Goal: Task Accomplishment & Management: Use online tool/utility

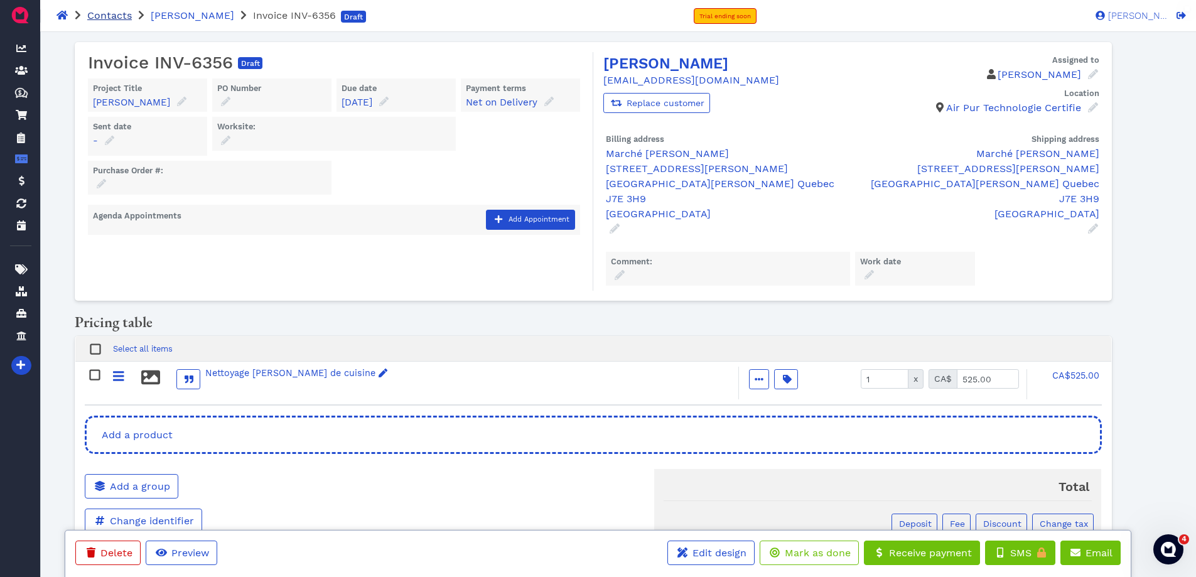
click at [102, 9] on span "Contacts" at bounding box center [109, 15] width 45 height 12
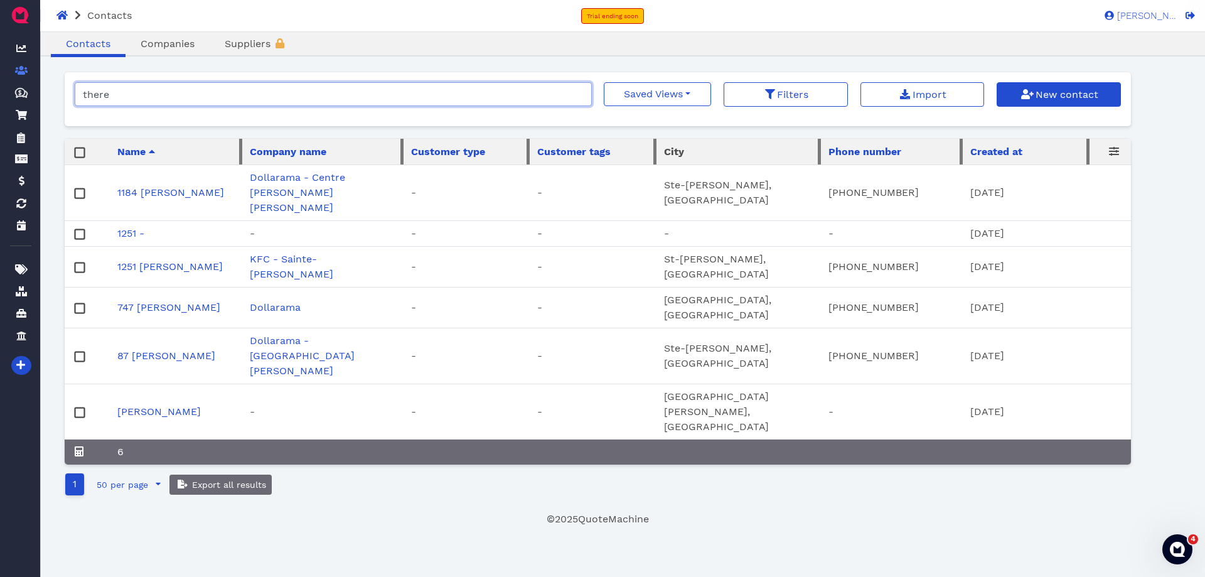
click at [160, 85] on input "there" at bounding box center [333, 94] width 517 height 24
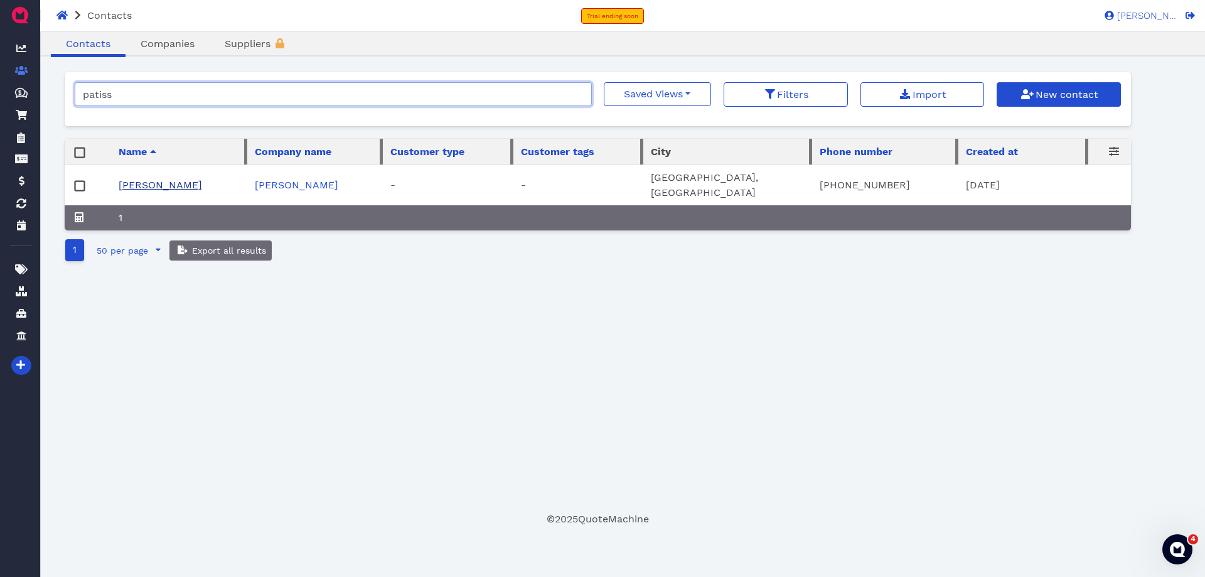
type input "patiss"
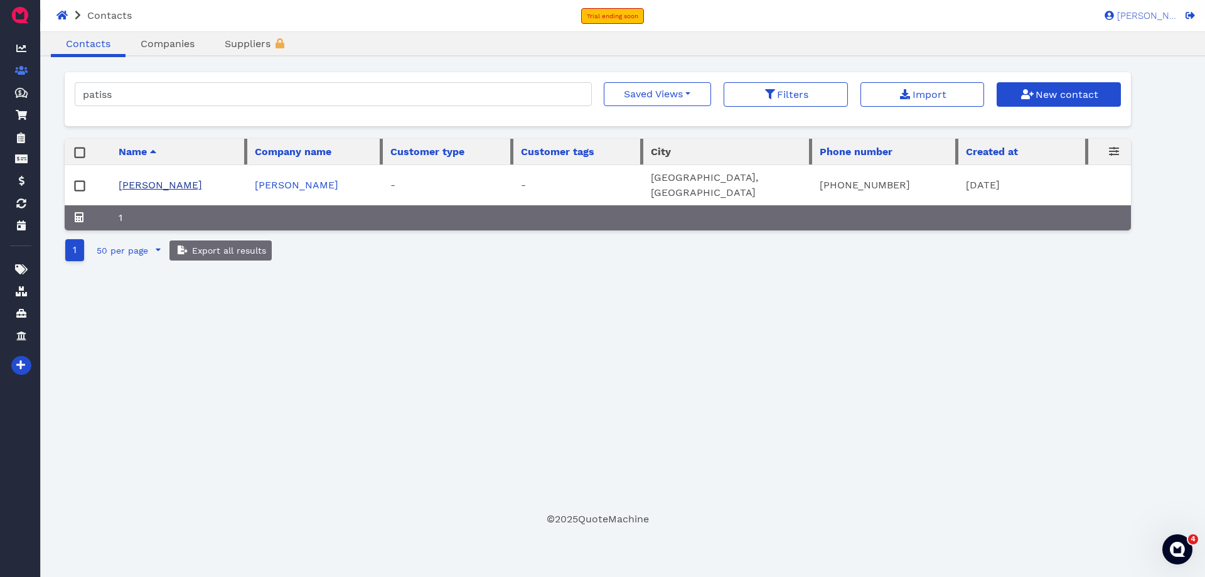
click at [202, 179] on link "[PERSON_NAME]" at bounding box center [161, 185] width 84 height 12
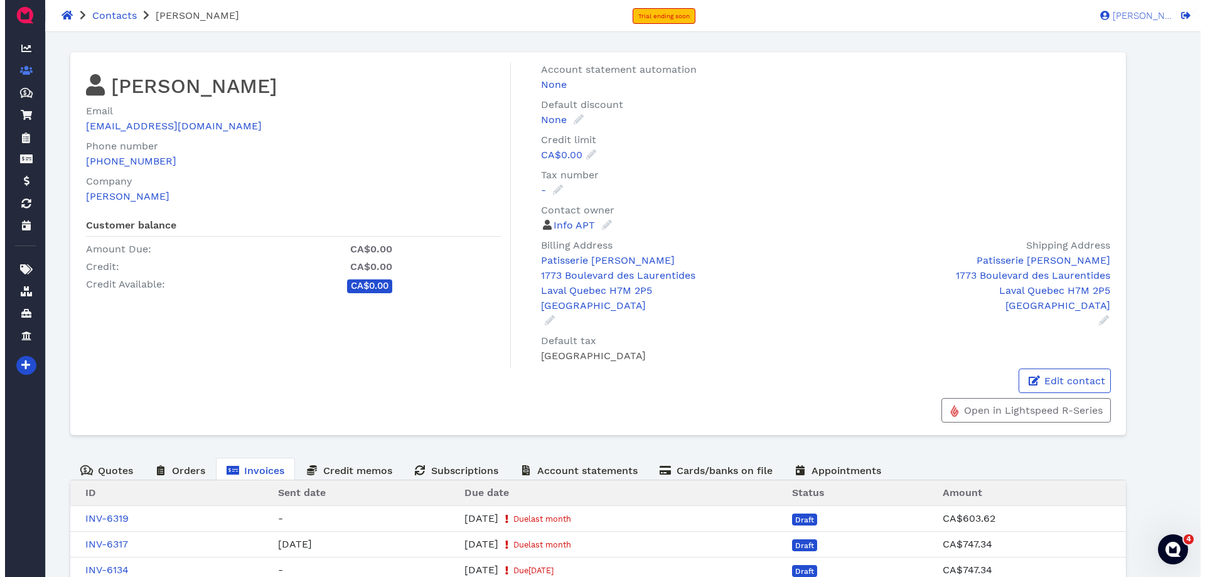
scroll to position [254, 0]
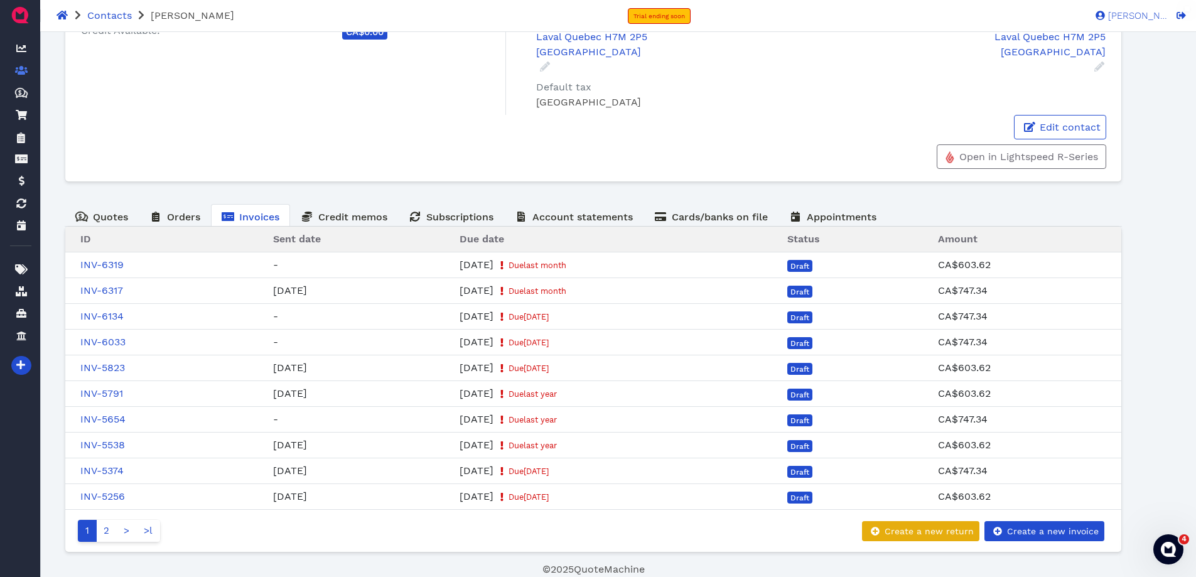
click at [1024, 519] on div "1 2 > >l Create a new return Create a new invoice" at bounding box center [594, 530] width 1042 height 27
click at [1046, 519] on div "1 2 > >l Create a new return Create a new invoice" at bounding box center [594, 530] width 1042 height 27
click at [1043, 534] on span "Create a new invoice" at bounding box center [1052, 531] width 94 height 10
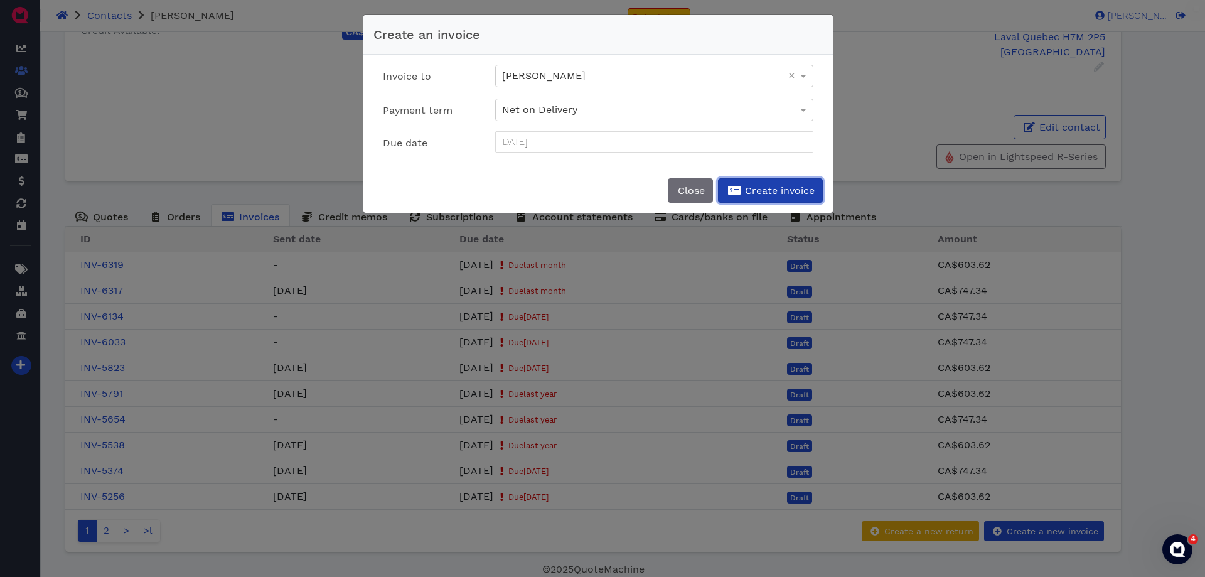
click at [770, 197] on button "Create invoice" at bounding box center [770, 190] width 105 height 24
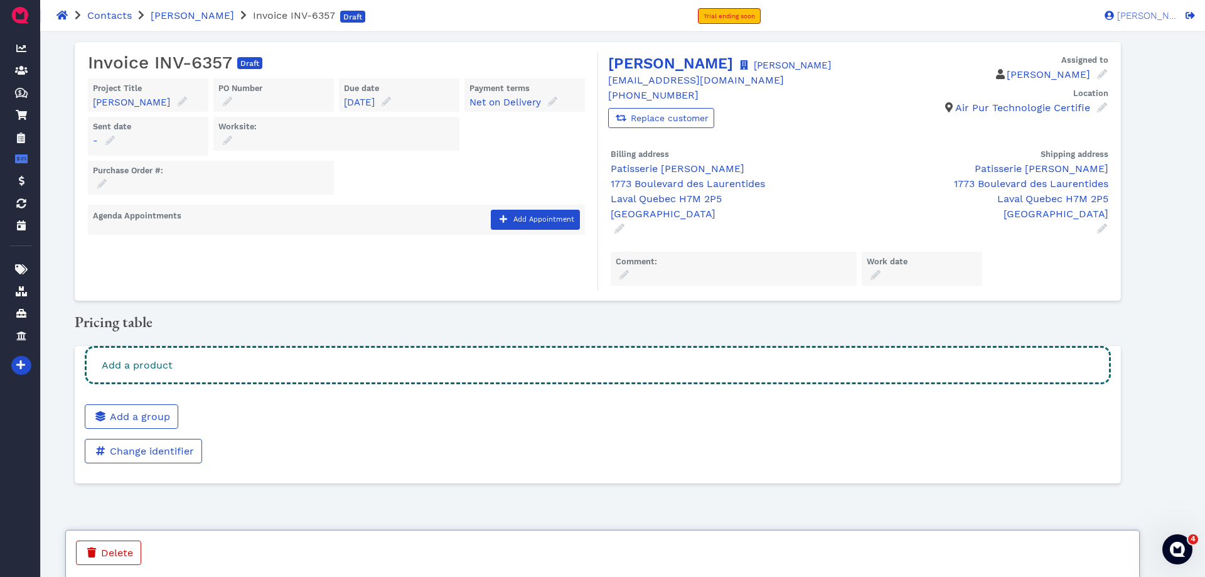
click at [503, 384] on div "Add a product" at bounding box center [598, 365] width 1026 height 38
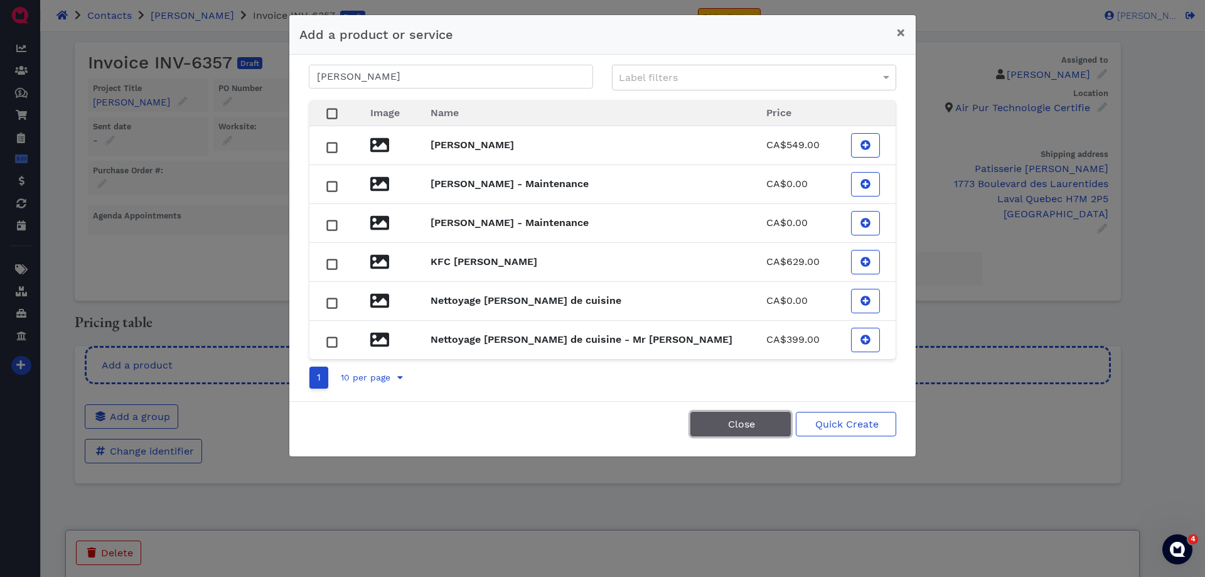
click at [770, 427] on button "Close" at bounding box center [741, 424] width 100 height 24
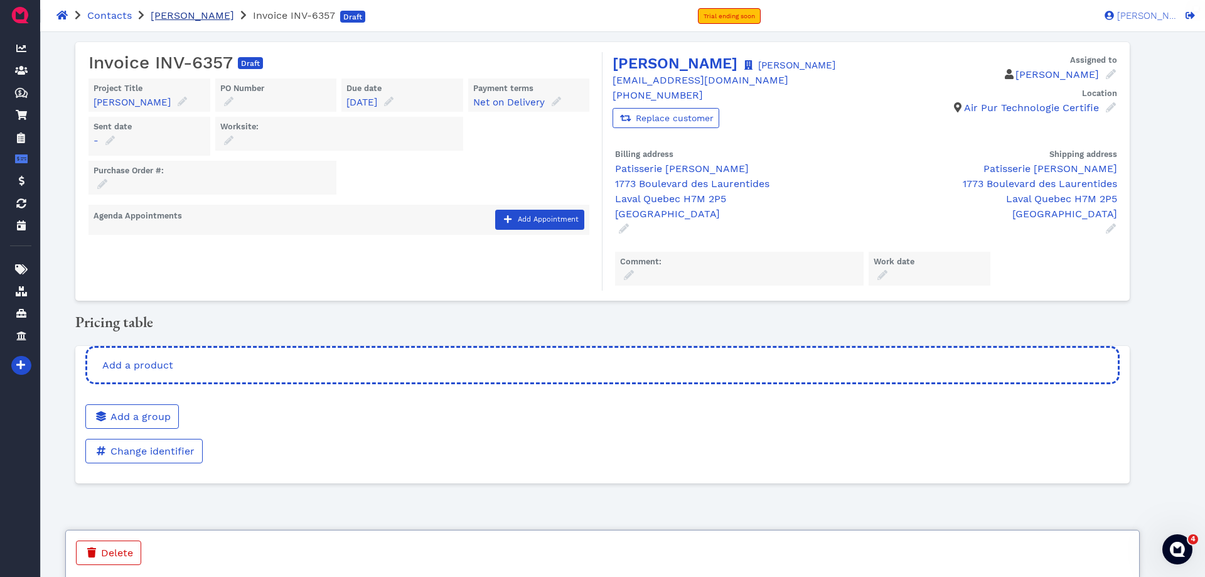
click at [234, 14] on span "[PERSON_NAME]" at bounding box center [193, 15] width 84 height 12
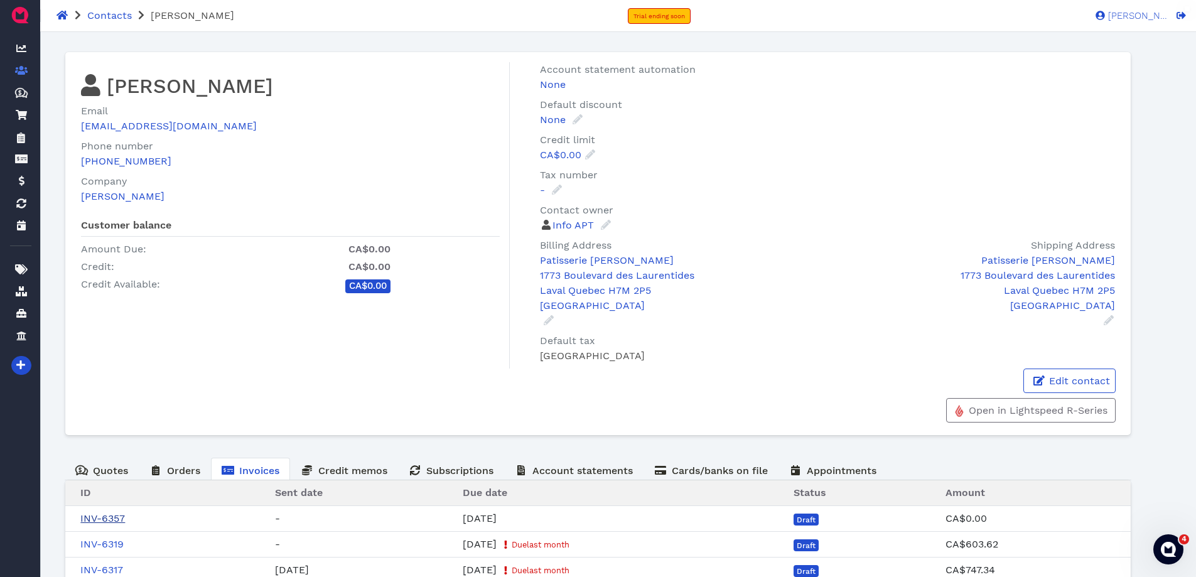
click at [116, 520] on link "INV-6357" at bounding box center [102, 518] width 45 height 12
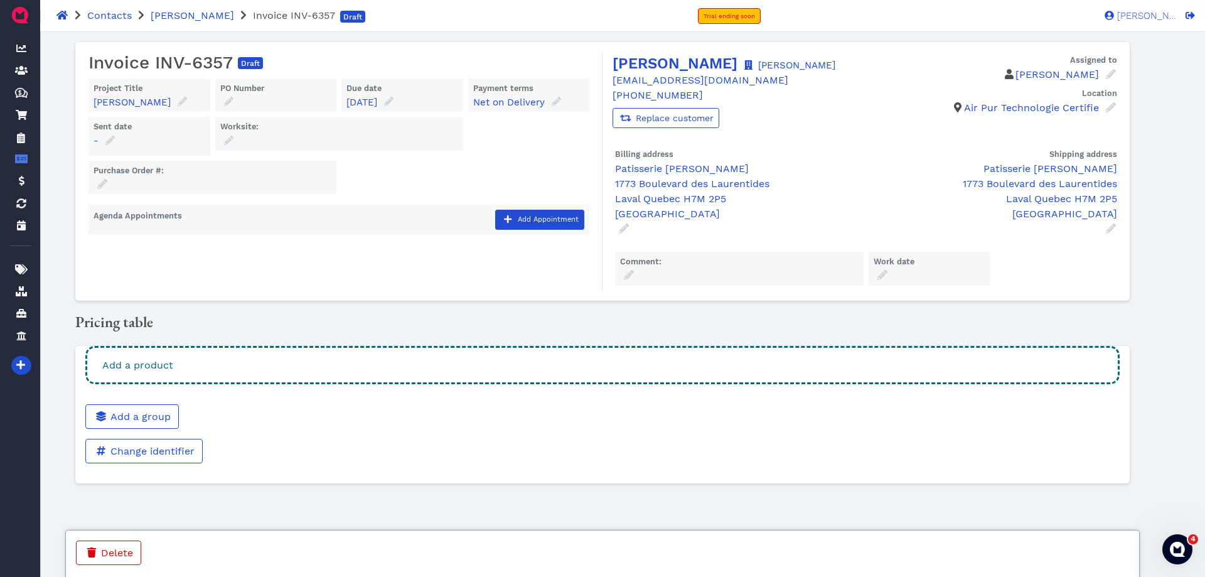
click at [522, 382] on div "Add a product" at bounding box center [602, 365] width 1035 height 38
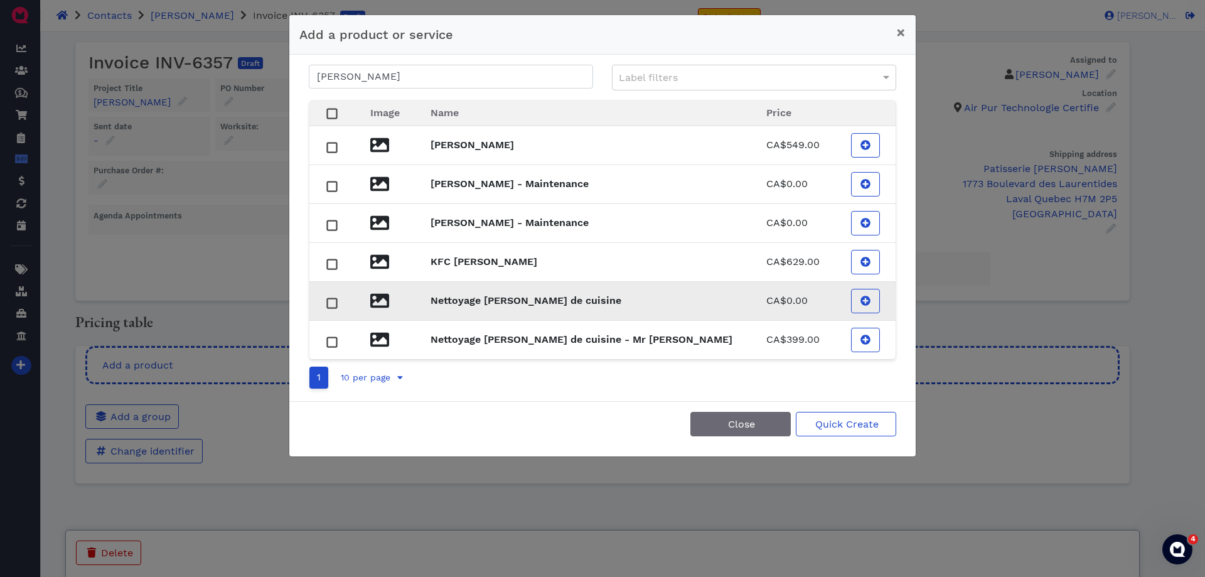
click at [611, 291] on td "Nettoyage [PERSON_NAME] de cuisine" at bounding box center [584, 300] width 336 height 39
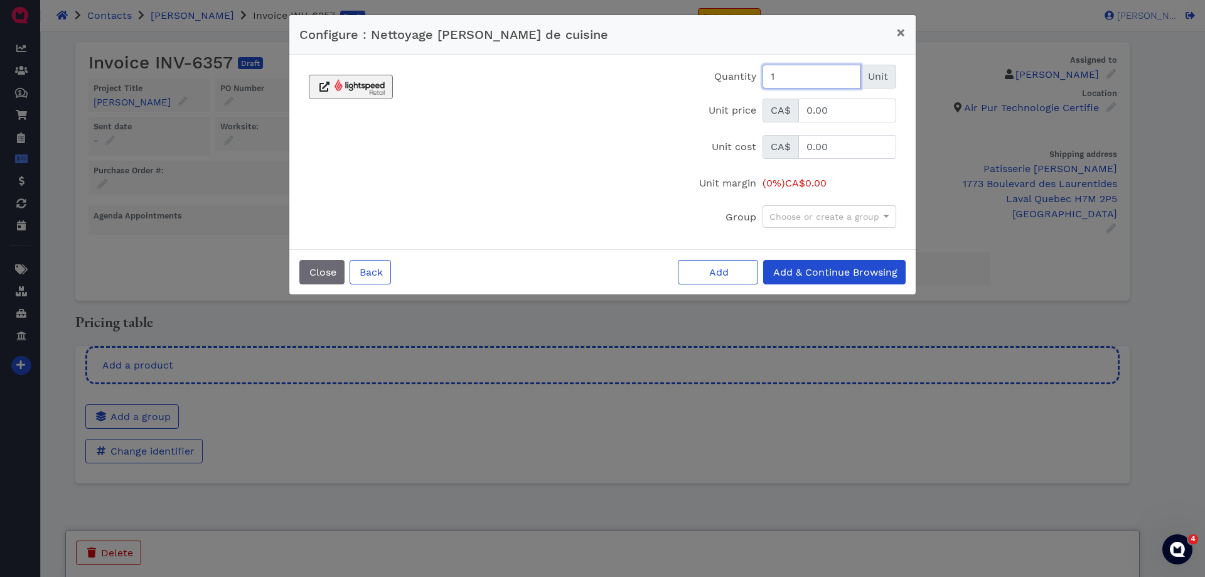
click at [786, 75] on input "1" at bounding box center [812, 77] width 98 height 24
type input "2"
type input "325"
click at [718, 273] on span "Add" at bounding box center [718, 272] width 21 height 12
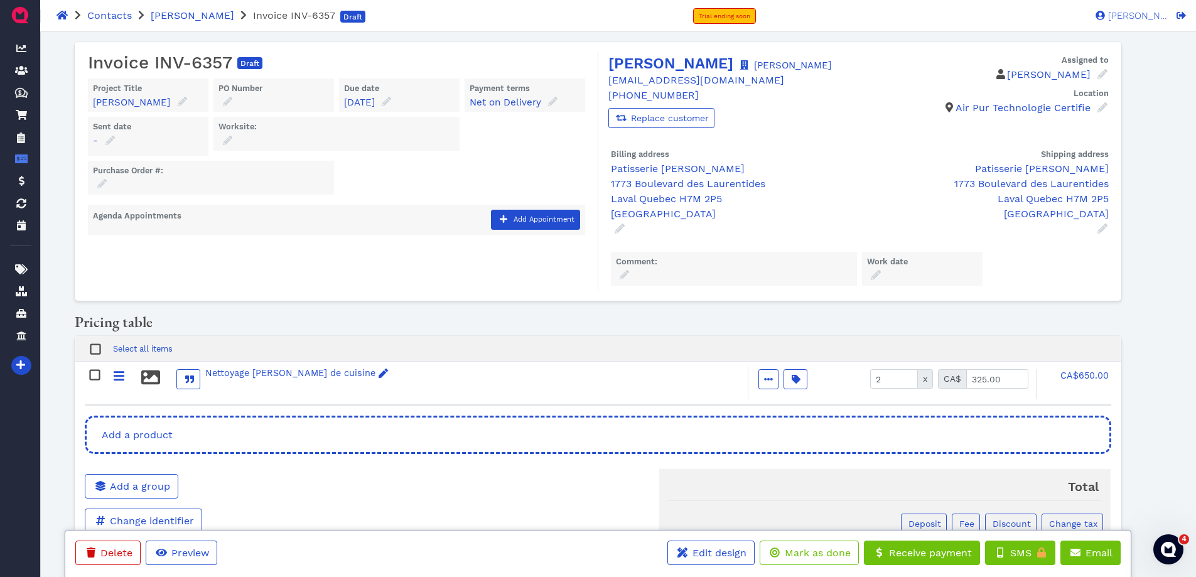
click at [271, 384] on div "Nettoyage [PERSON_NAME] de cuisine Active Included Taxable Hide price [GEOGRAPH…" at bounding box center [598, 383] width 1026 height 43
click at [281, 380] on div "Nettoyage [PERSON_NAME] de cuisine" at bounding box center [296, 374] width 183 height 14
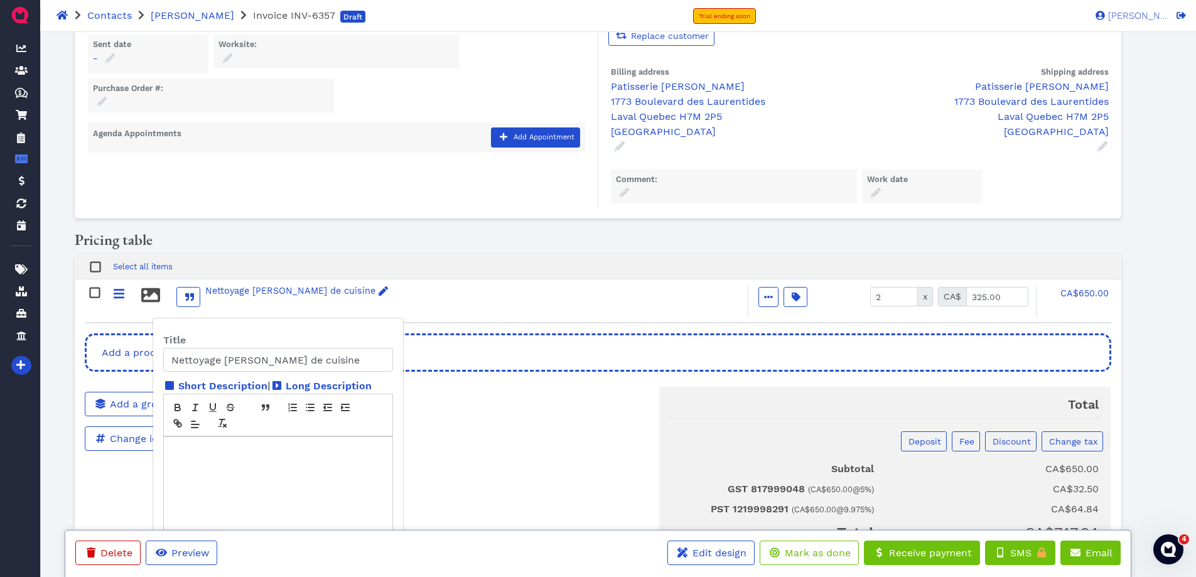
scroll to position [191, 0]
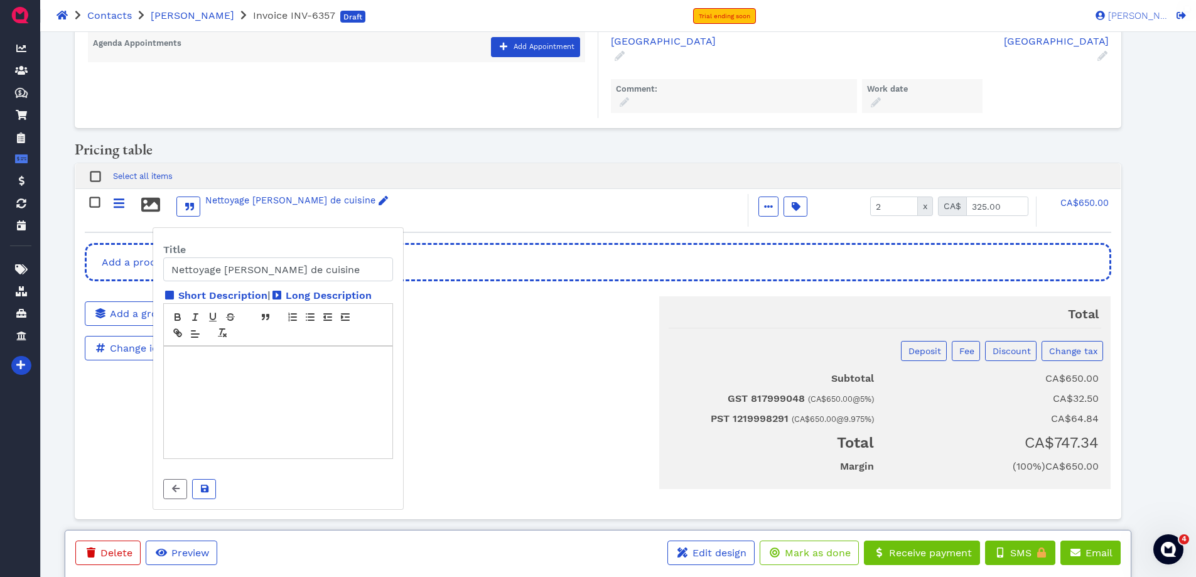
click at [290, 372] on div at bounding box center [278, 403] width 229 height 112
click at [211, 474] on p at bounding box center [278, 486] width 230 height 25
click at [210, 479] on button at bounding box center [204, 489] width 24 height 20
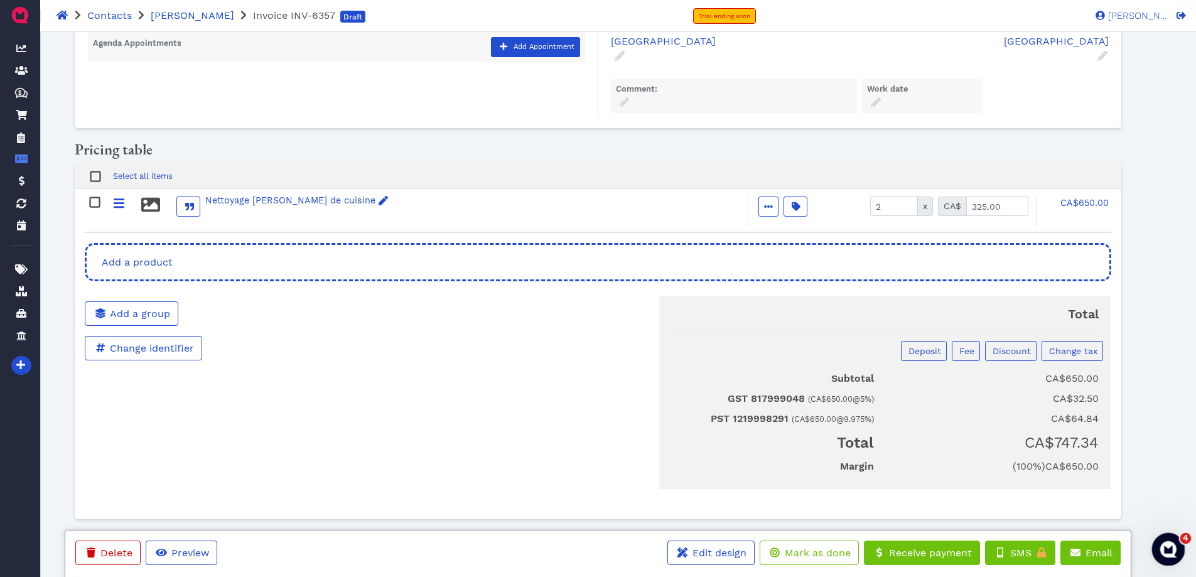
click at [1174, 548] on icon "Open Intercom Messenger" at bounding box center [1166, 547] width 21 height 21
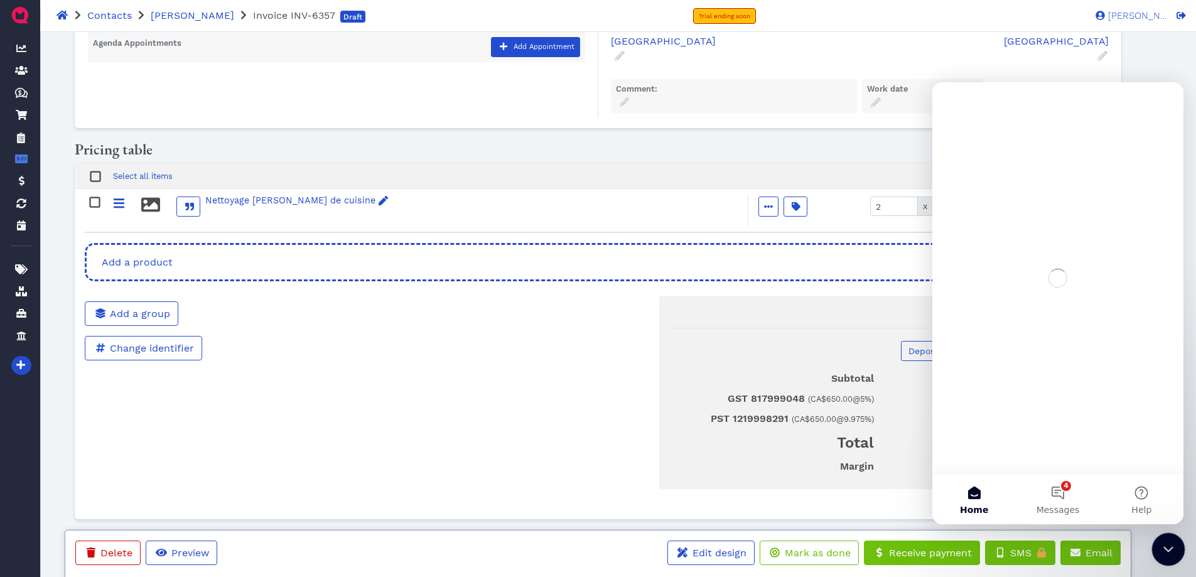
scroll to position [0, 0]
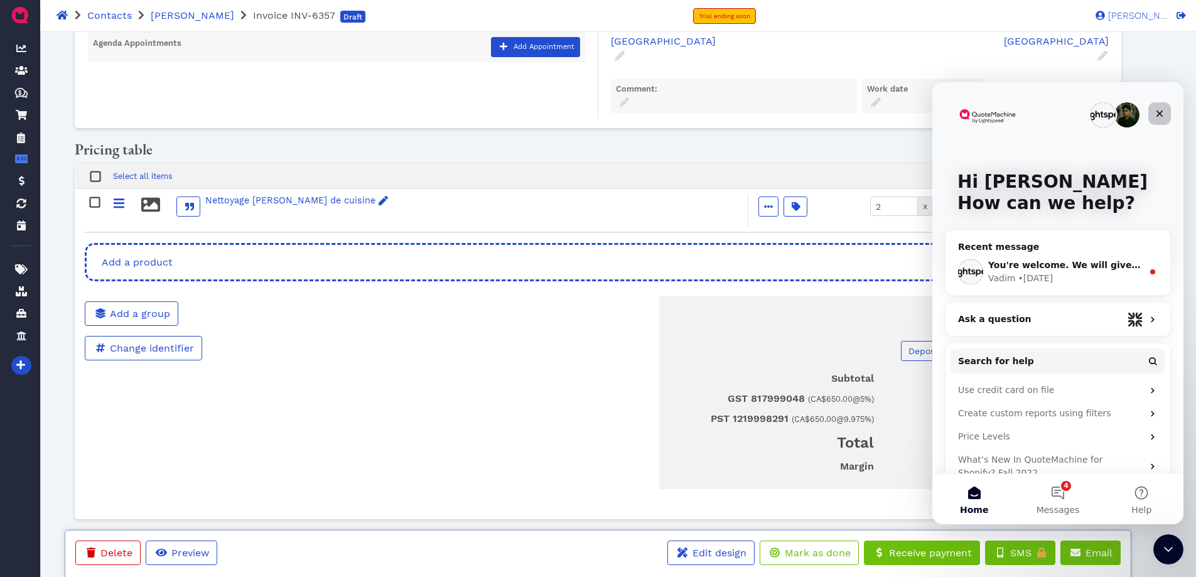
click at [1152, 116] on div "Close" at bounding box center [1159, 113] width 23 height 23
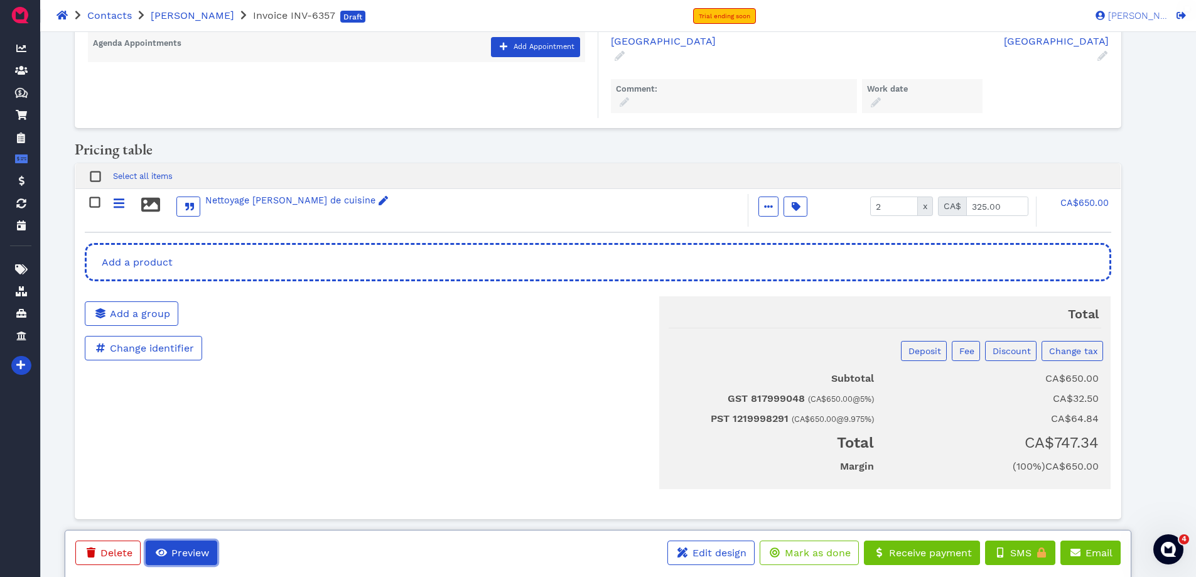
click at [183, 558] on span "Preview" at bounding box center [190, 553] width 40 height 12
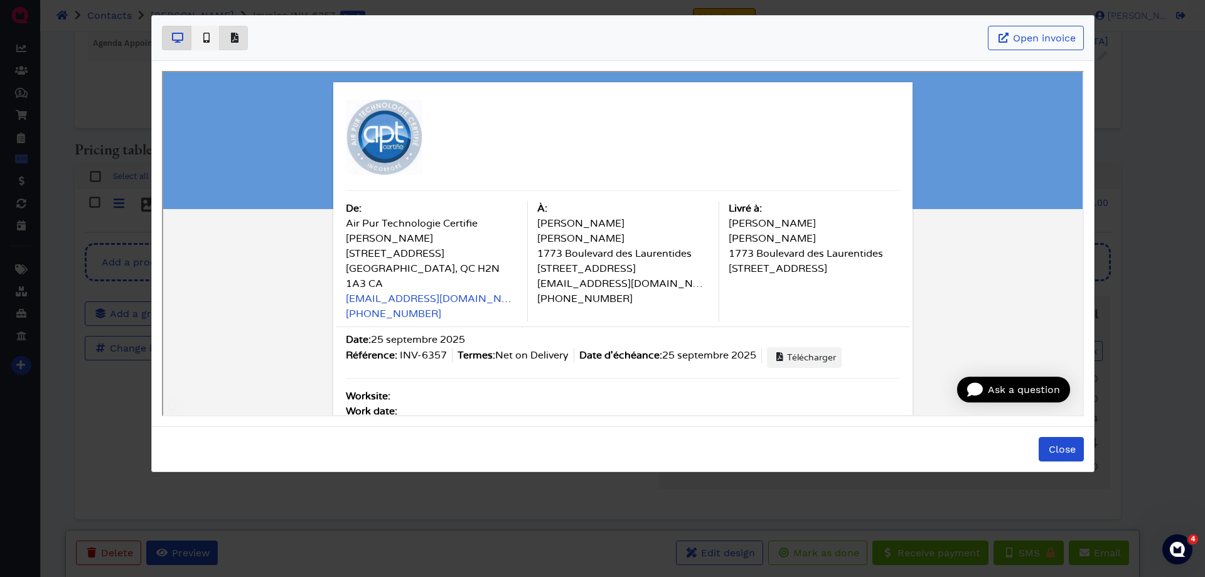
scroll to position [5, 0]
click at [237, 38] on icon "Basic example" at bounding box center [235, 38] width 8 height 10
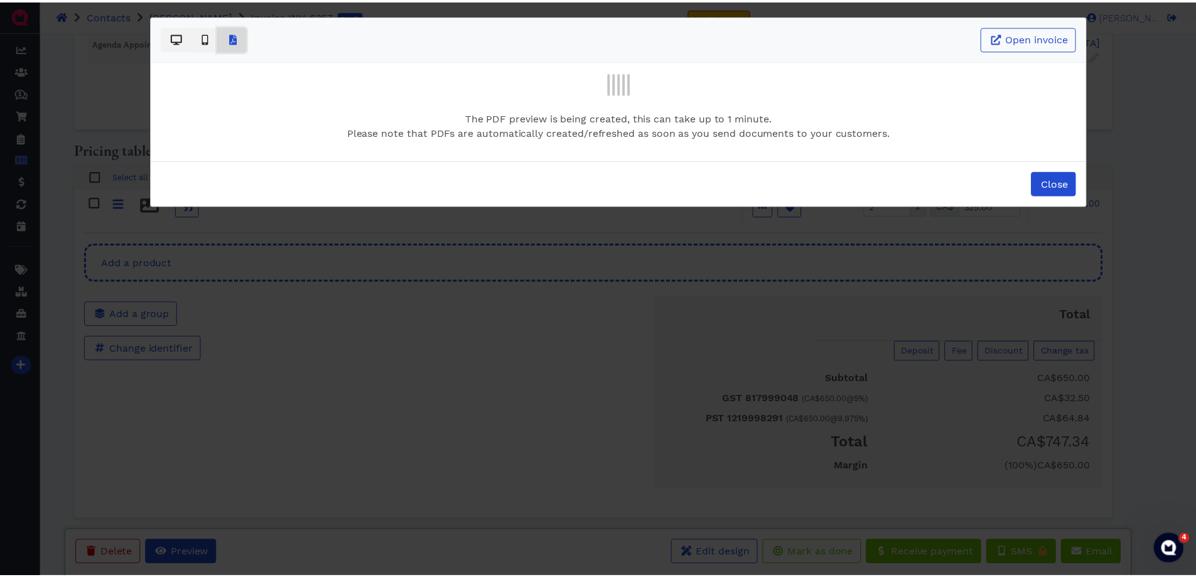
scroll to position [0, 0]
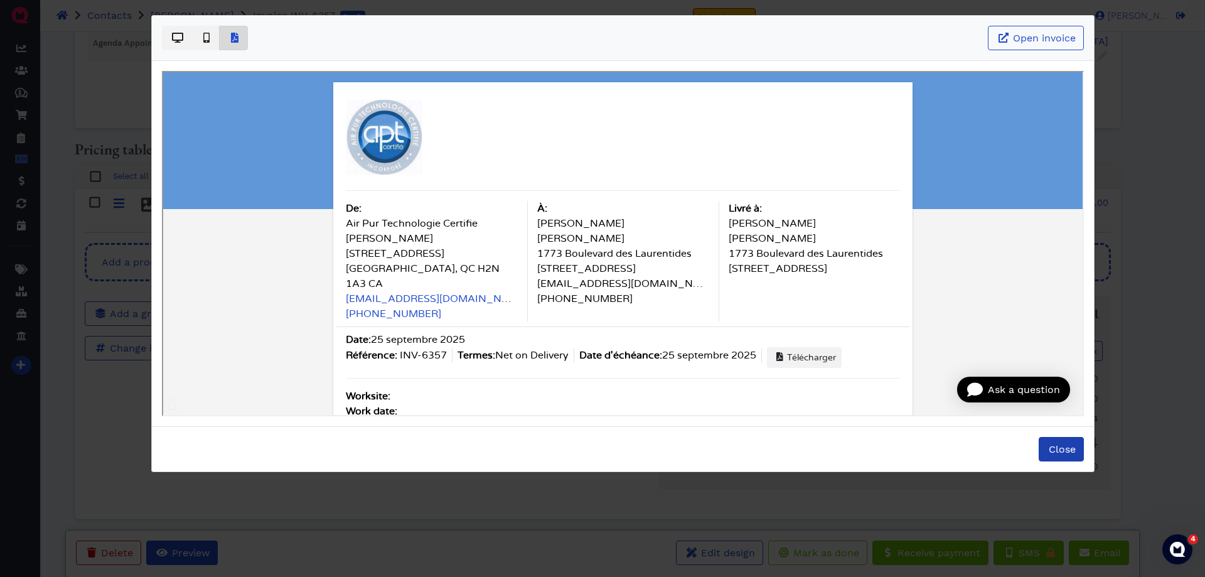
click at [1073, 446] on span "Close" at bounding box center [1061, 449] width 29 height 12
